Goal: Information Seeking & Learning: Learn about a topic

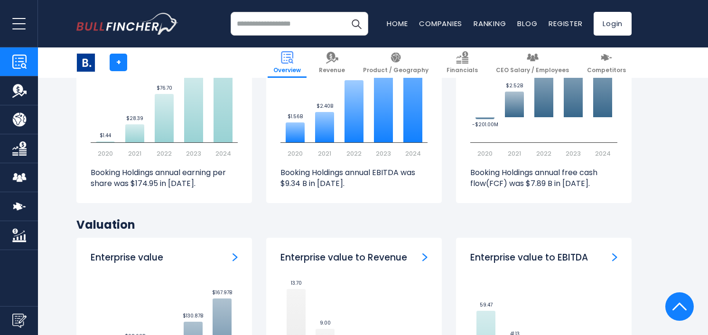
scroll to position [2544, 0]
click at [22, 98] on link "Revenue" at bounding box center [19, 90] width 38 height 28
click at [20, 91] on img "Company Revenue" at bounding box center [19, 91] width 14 height 14
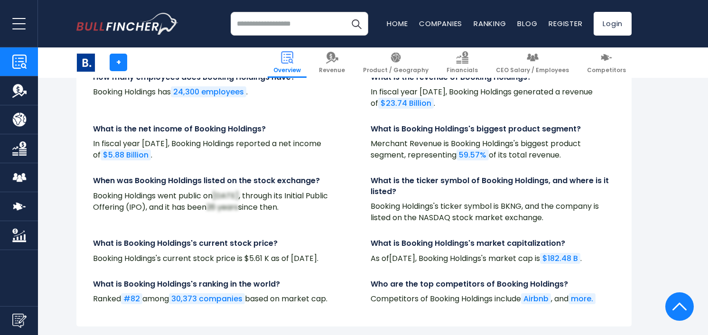
scroll to position [3303, 0]
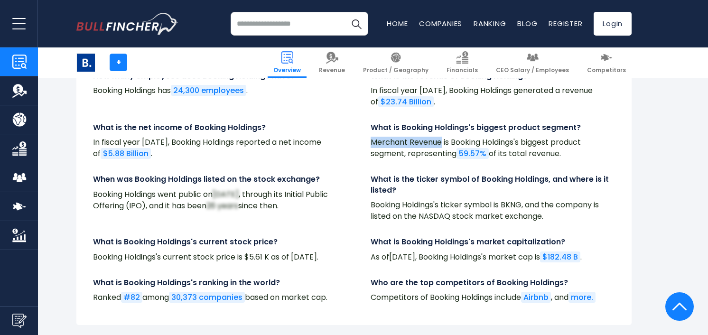
drag, startPoint x: 440, startPoint y: 120, endPoint x: 368, endPoint y: 120, distance: 72.1
click at [368, 122] on div "What is Booking Holdings's biggest product segment? Merchant Revenue is Booking…" at bounding box center [493, 144] width 278 height 45
copy p "Merchant Revenue"
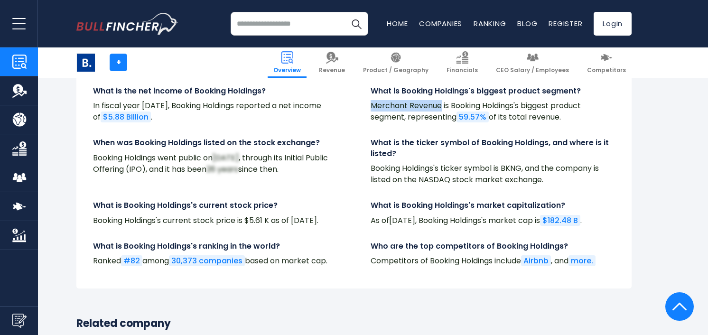
scroll to position [3341, 0]
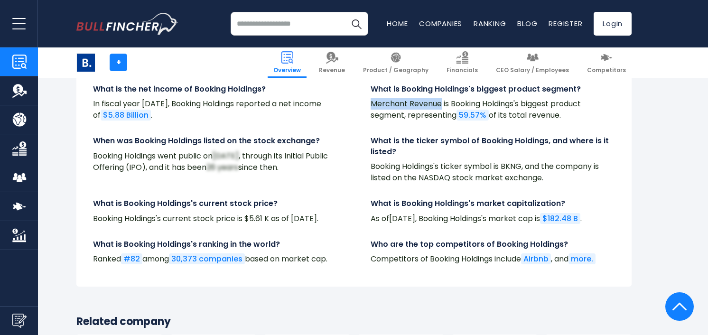
click at [590, 253] on link "more." at bounding box center [581, 258] width 27 height 11
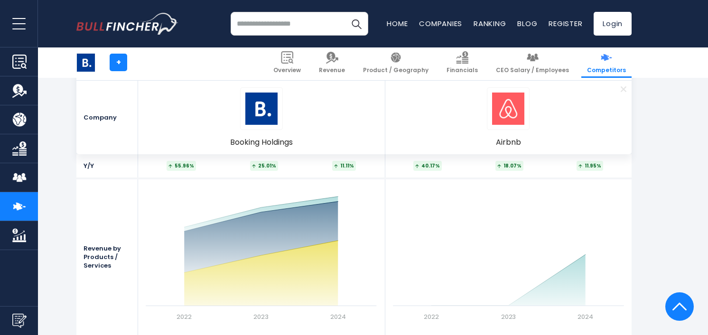
scroll to position [705, 0]
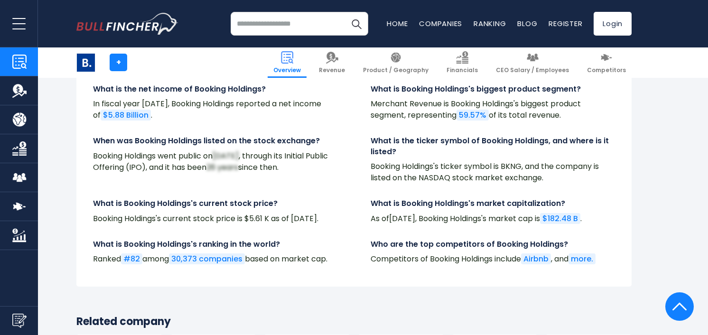
scroll to position [3341, 0]
copy h4 "Who are the top competitors of Booking Holdings"
drag, startPoint x: 371, startPoint y: 231, endPoint x: 557, endPoint y: 232, distance: 186.0
click at [558, 239] on h4 "Who are the top competitors of Booking Holdings?" at bounding box center [493, 244] width 244 height 10
